Goal: Find specific page/section: Find specific page/section

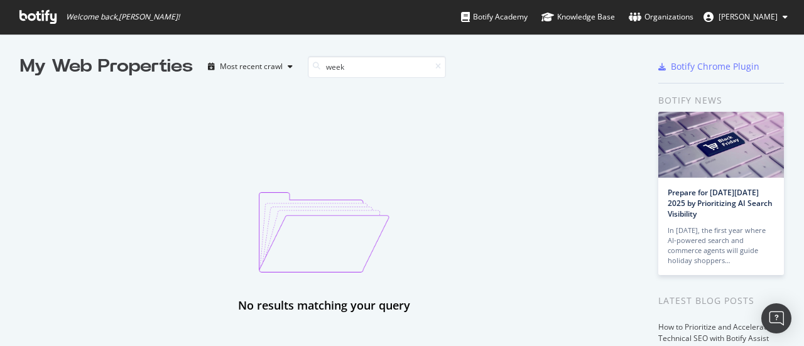
click at [352, 79] on div "No results matching your query" at bounding box center [324, 196] width 608 height 235
drag, startPoint x: 353, startPoint y: 69, endPoint x: 270, endPoint y: 71, distance: 83.6
click at [270, 71] on div "My Web Properties Most recent crawl week" at bounding box center [293, 66] width 547 height 25
type input "ntn"
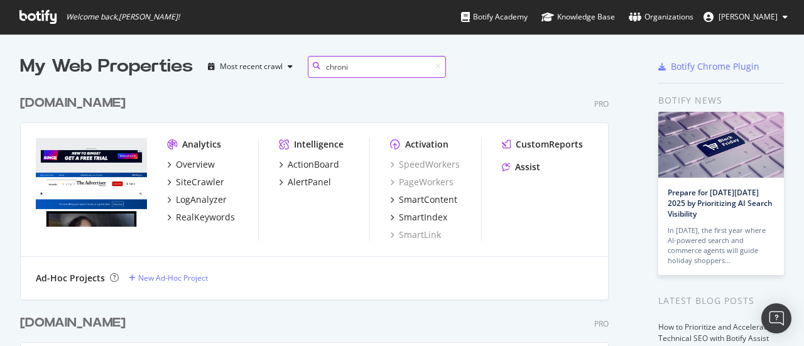
scroll to position [210, 589]
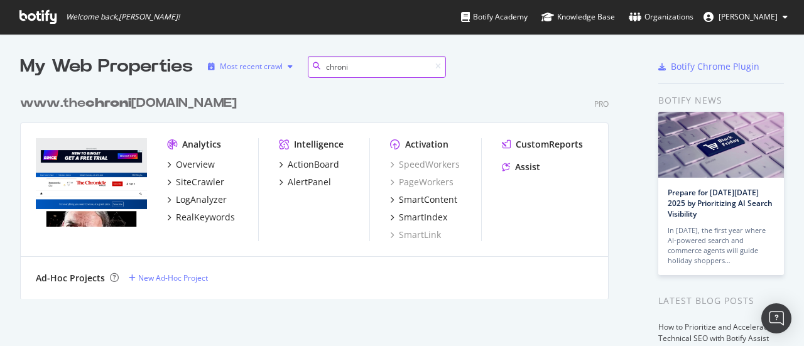
drag, startPoint x: 356, startPoint y: 70, endPoint x: 271, endPoint y: 71, distance: 84.2
click at [271, 71] on div "My Web Properties Most recent crawl chroni" at bounding box center [293, 66] width 547 height 25
type input "gold"
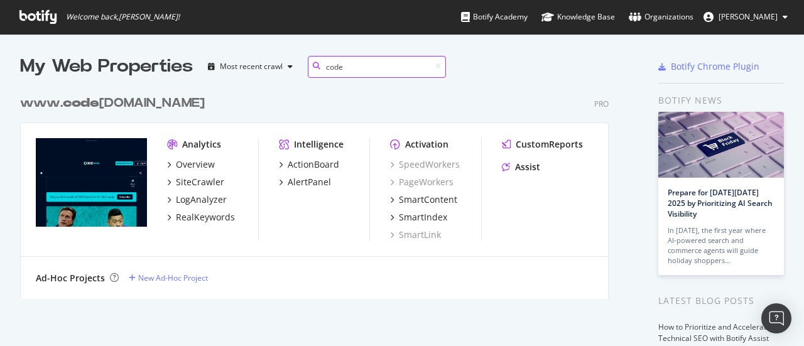
type input "code"
